Goal: Obtain resource: Download file/media

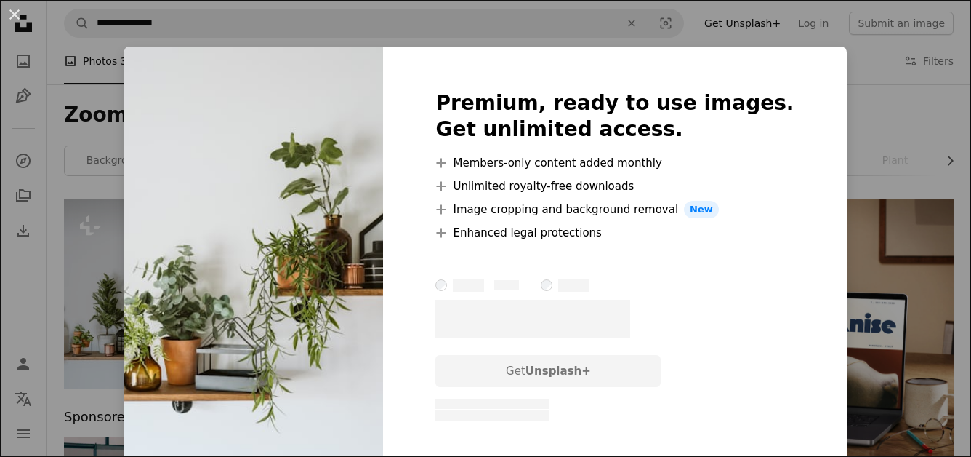
scroll to position [145, 0]
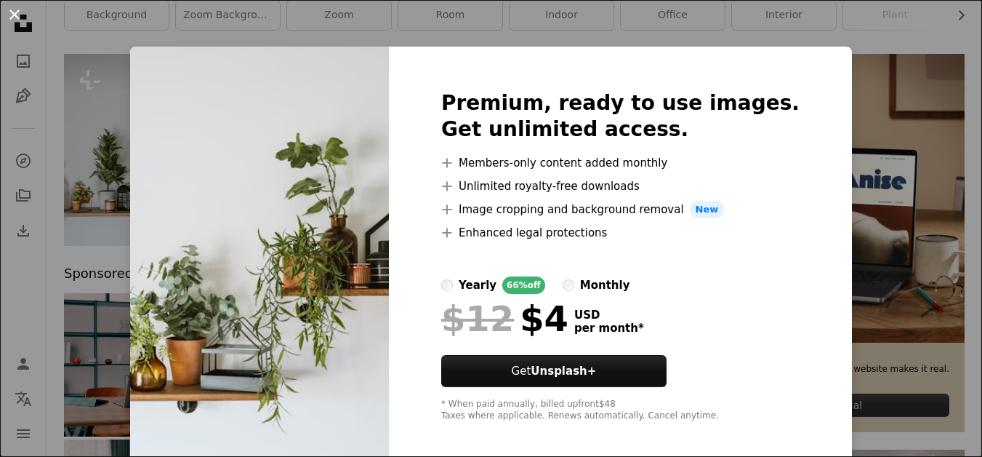
click at [18, 16] on button "An X shape" at bounding box center [14, 14] width 17 height 17
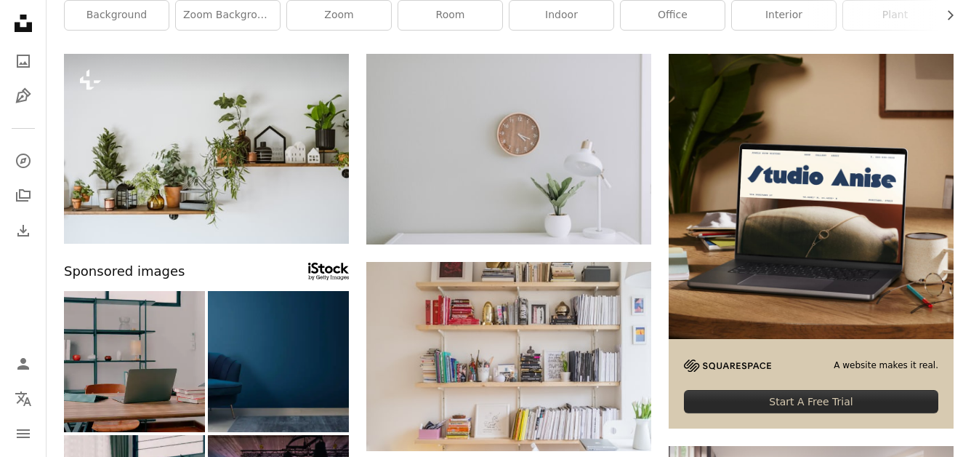
click at [18, 16] on icon "Unsplash logo Unsplash Home" at bounding box center [23, 23] width 29 height 29
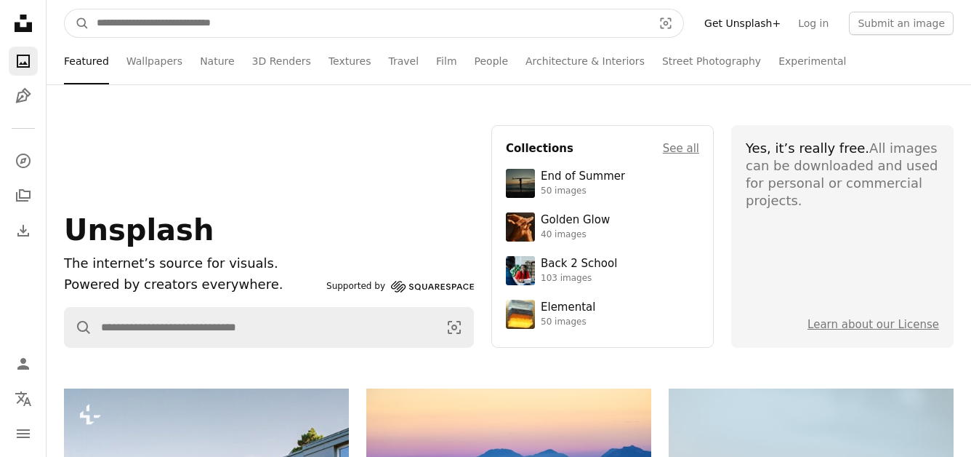
click at [211, 23] on input "Find visuals sitewide" at bounding box center [368, 23] width 559 height 28
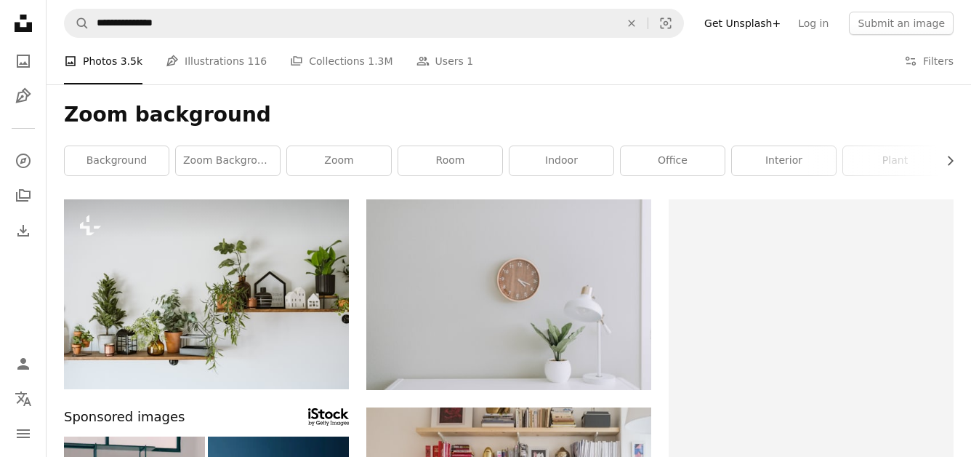
scroll to position [145, 0]
